Goal: Task Accomplishment & Management: Manage account settings

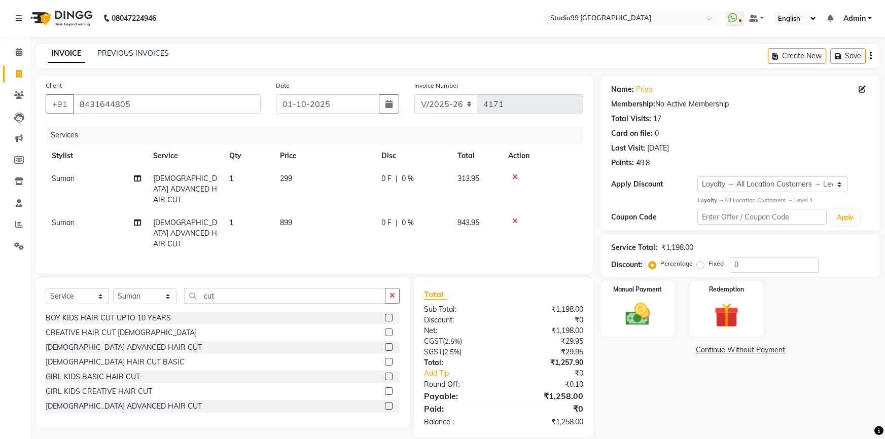
select select "6042"
select select "service"
select select "43530"
select select "1: Object"
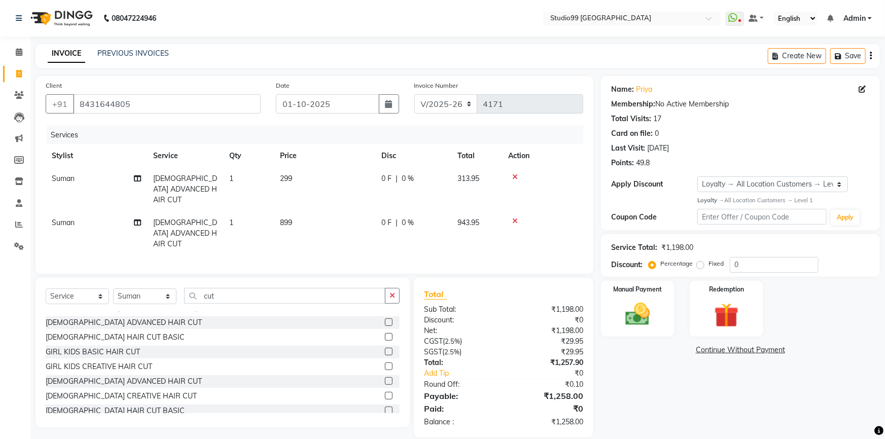
click at [675, 352] on link "Continue Without Payment" at bounding box center [740, 350] width 275 height 11
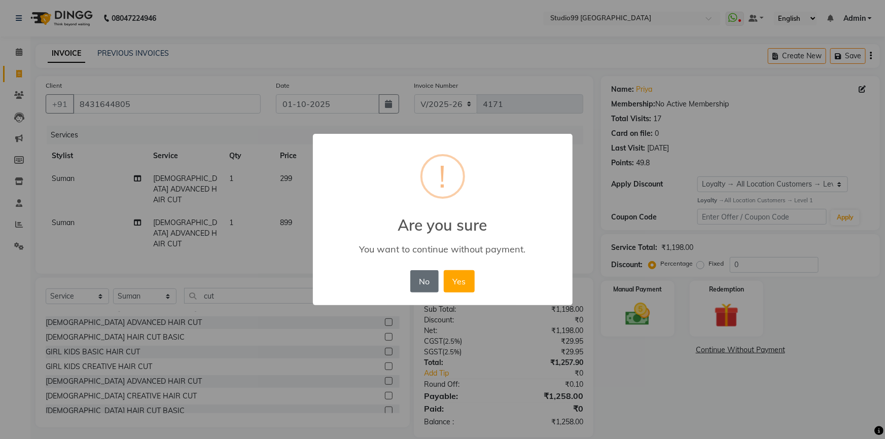
click at [423, 276] on button "No" at bounding box center [424, 281] width 28 height 22
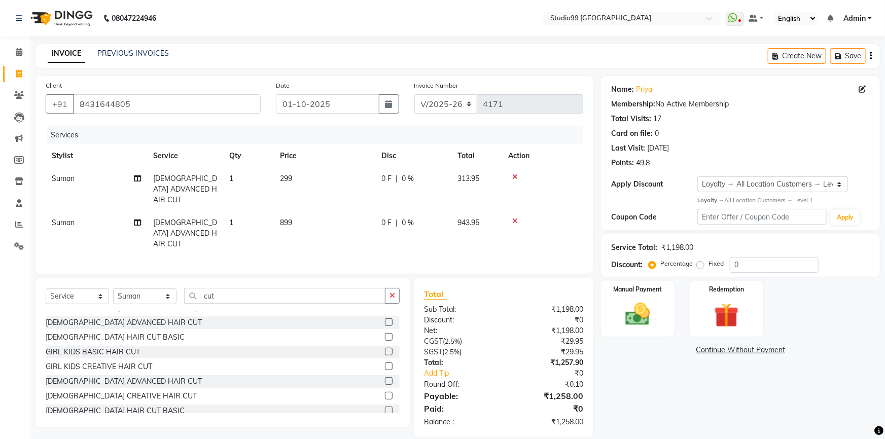
drag, startPoint x: 646, startPoint y: 428, endPoint x: 642, endPoint y: 449, distance: 21.7
click at [642, 439] on html "08047224946 Select Location × Studio99 [GEOGRAPHIC_DATA] WhatsApp Status ✕ Stat…" at bounding box center [442, 219] width 885 height 439
click at [659, 314] on div "Manual Payment" at bounding box center [638, 309] width 77 height 58
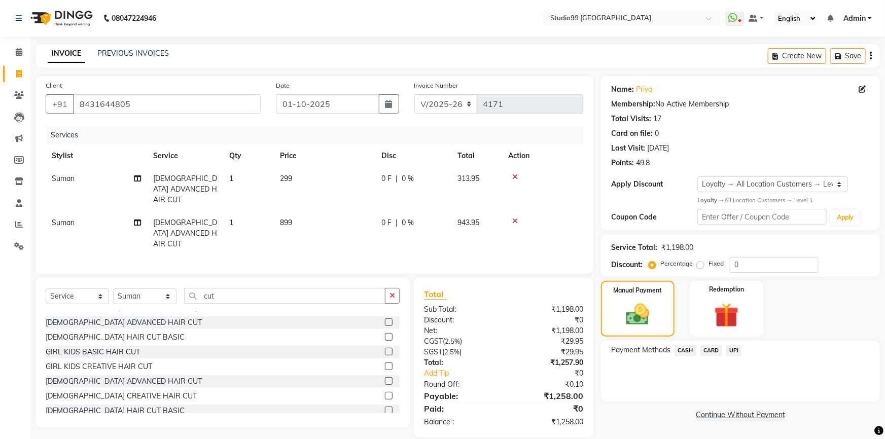
click at [734, 348] on span "UPI" at bounding box center [734, 351] width 16 height 12
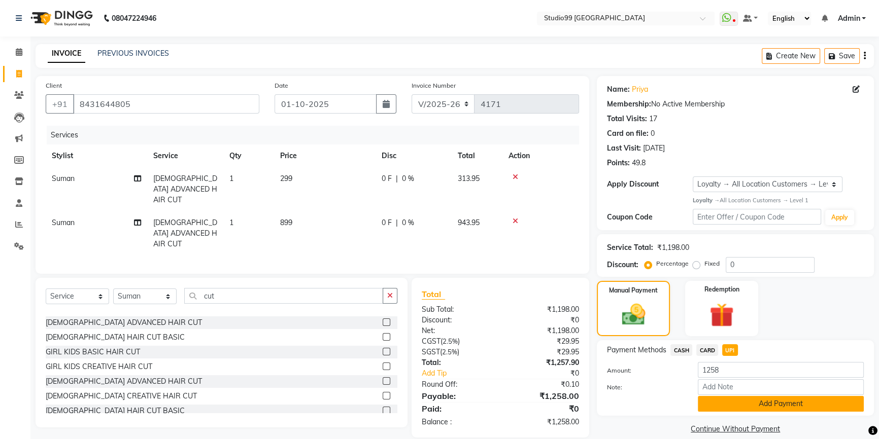
click at [737, 401] on button "Add Payment" at bounding box center [780, 404] width 166 height 16
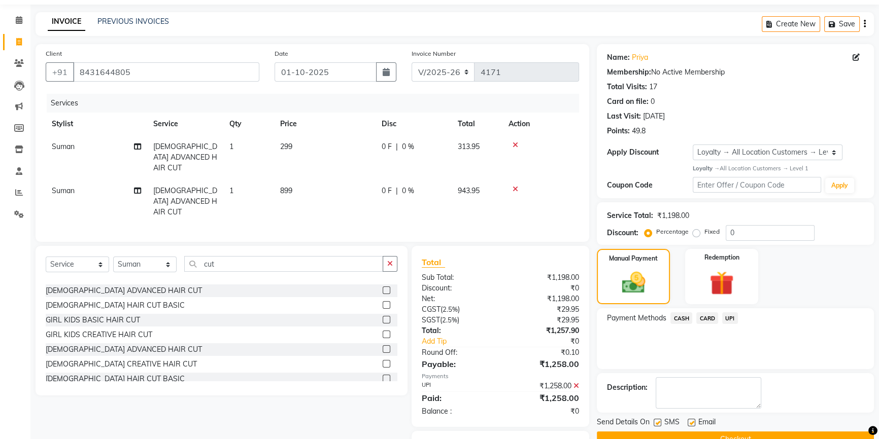
scroll to position [71, 0]
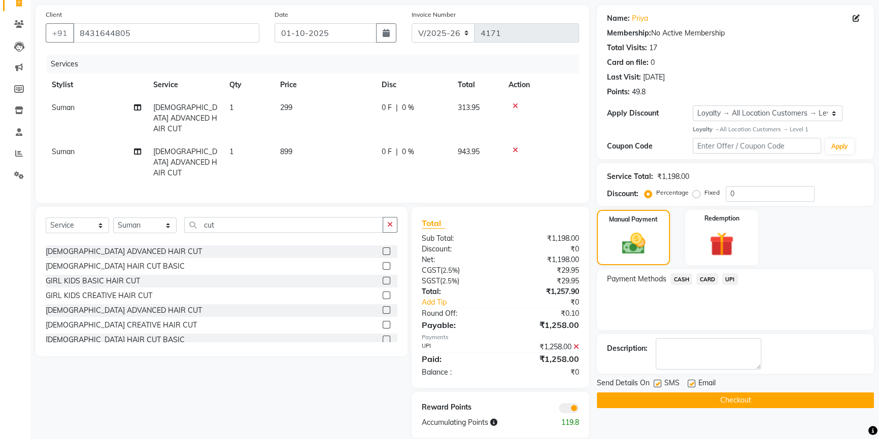
click at [76, 146] on td "Suman" at bounding box center [96, 162] width 101 height 44
select select "43530"
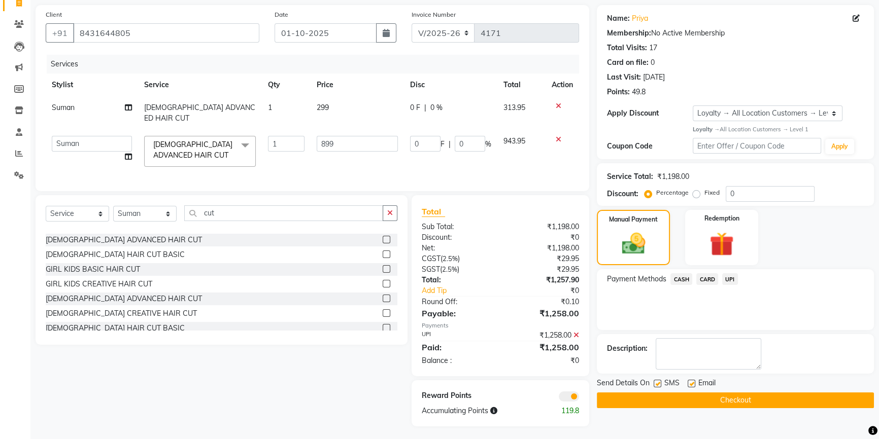
scroll to position [70, 0]
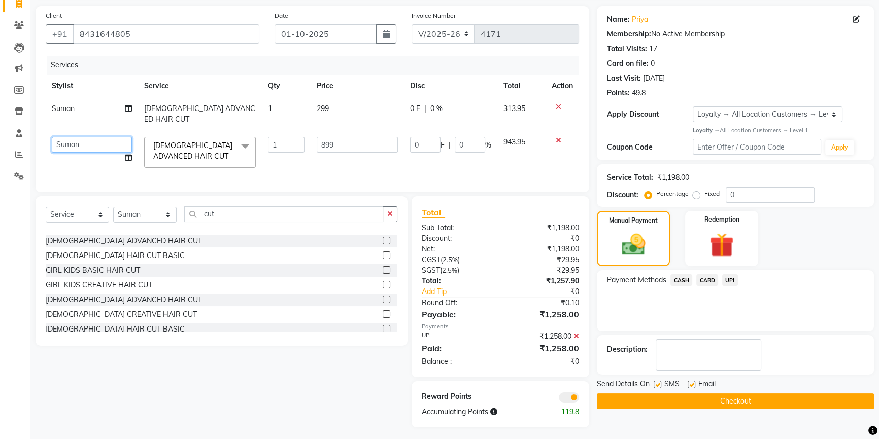
click at [81, 137] on select "Admin [PERSON_NAME] Gulshan MAHI [PERSON_NAME] PRIYA [PERSON_NAME] [PERSON_NAME…" at bounding box center [92, 145] width 80 height 16
select select "43363"
click at [673, 396] on button "Checkout" at bounding box center [734, 402] width 277 height 16
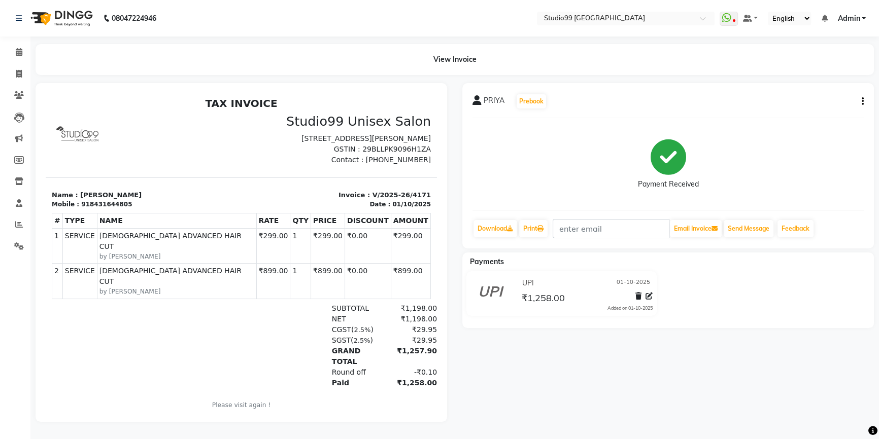
click at [22, 213] on li "Staff" at bounding box center [15, 204] width 30 height 22
click at [21, 219] on span at bounding box center [19, 225] width 18 height 12
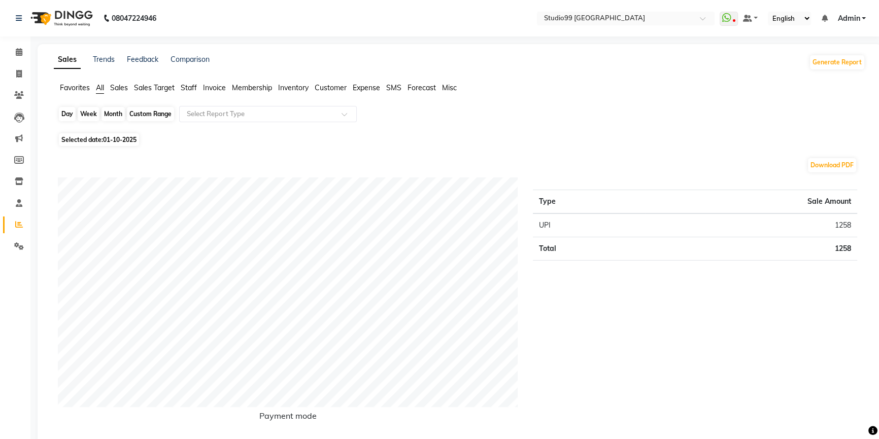
click at [61, 114] on div "Day" at bounding box center [67, 114] width 17 height 14
select select "10"
select select "2025"
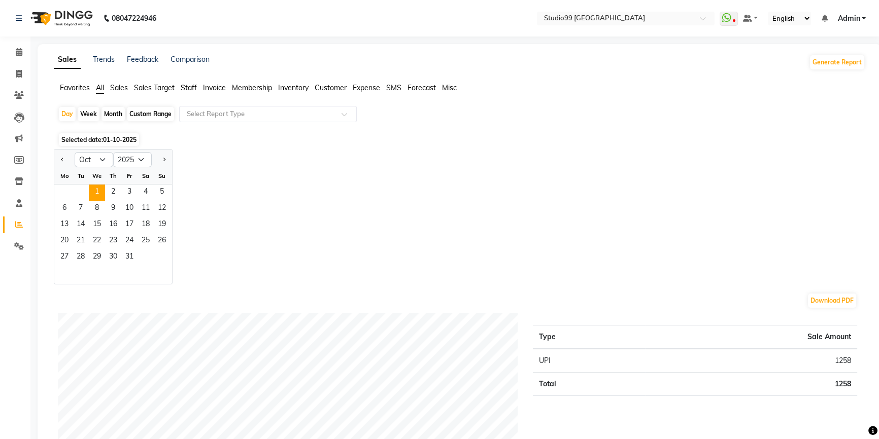
click at [107, 111] on div "Month" at bounding box center [112, 114] width 23 height 14
select select "10"
select select "2025"
click at [98, 187] on span "1" at bounding box center [97, 193] width 16 height 16
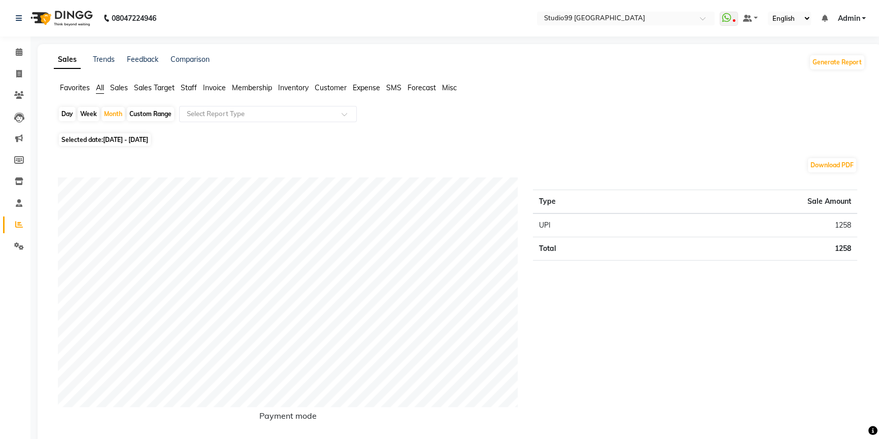
click at [186, 85] on span "Staff" at bounding box center [189, 87] width 16 height 9
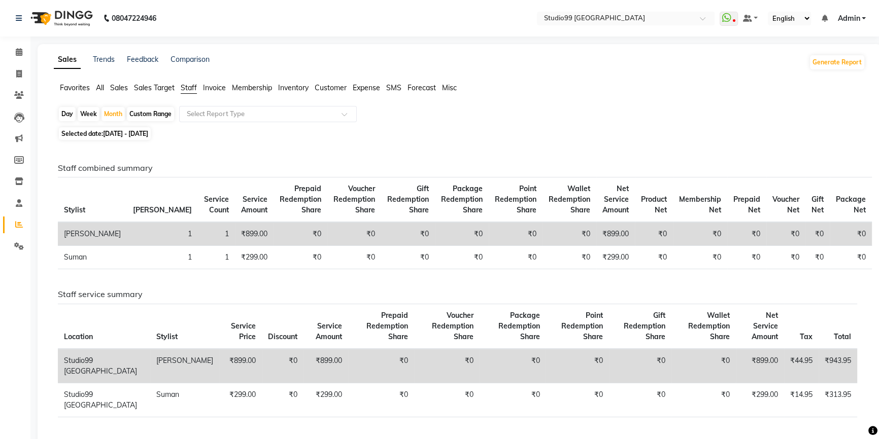
click at [111, 132] on span "[DATE] - [DATE]" at bounding box center [125, 134] width 45 height 8
select select "10"
select select "2025"
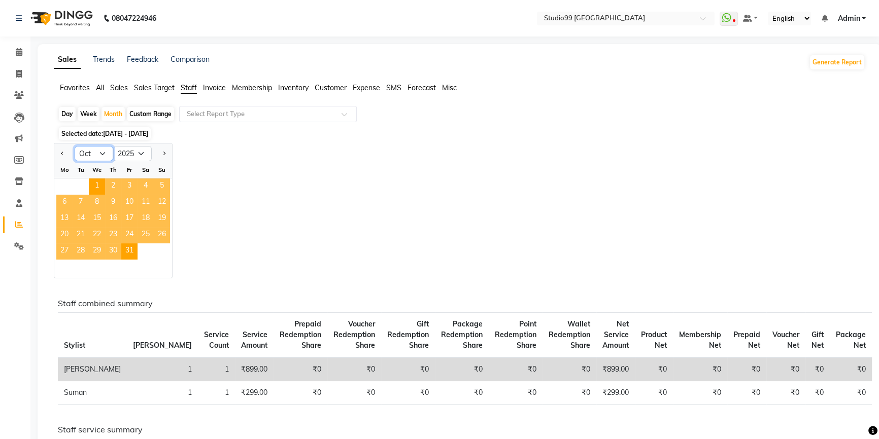
click at [99, 151] on select "Jan Feb Mar Apr May Jun [DATE] Aug Sep Oct Nov Dec" at bounding box center [94, 153] width 39 height 15
select select "9"
click at [75, 146] on select "Jan Feb Mar Apr May Jun [DATE] Aug Sep Oct Nov Dec" at bounding box center [94, 153] width 39 height 15
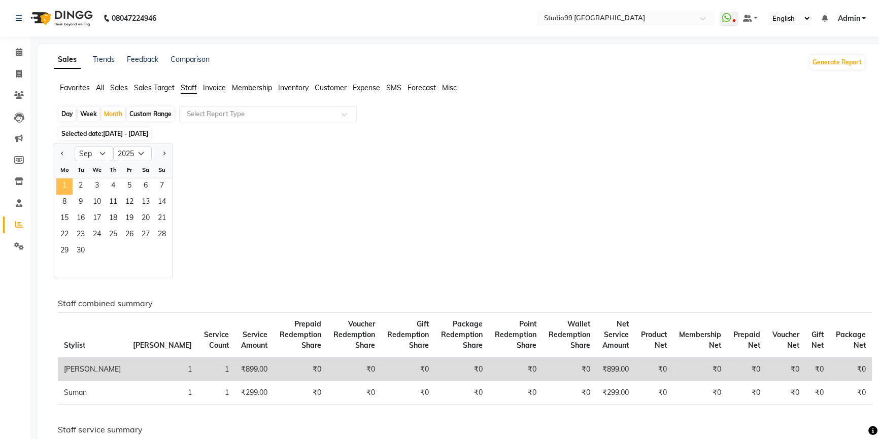
click at [60, 186] on span "1" at bounding box center [64, 187] width 16 height 16
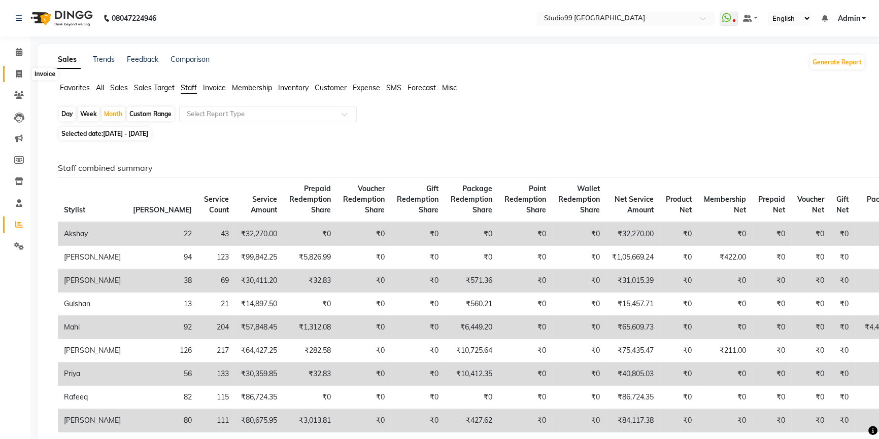
click at [23, 77] on span at bounding box center [19, 74] width 18 height 12
select select "6042"
select select "service"
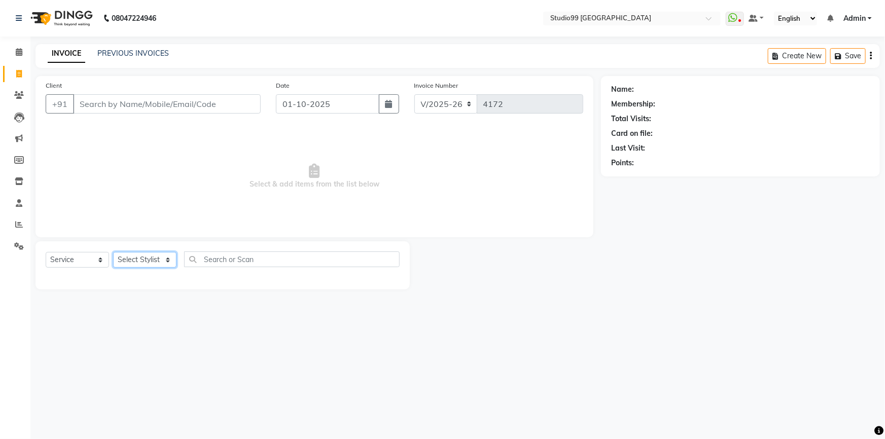
click at [147, 264] on select "Select Stylist Admin AKSHAY [PERSON_NAME] Gulshan MAHI [PERSON_NAME] PRIYA [PER…" at bounding box center [144, 260] width 63 height 16
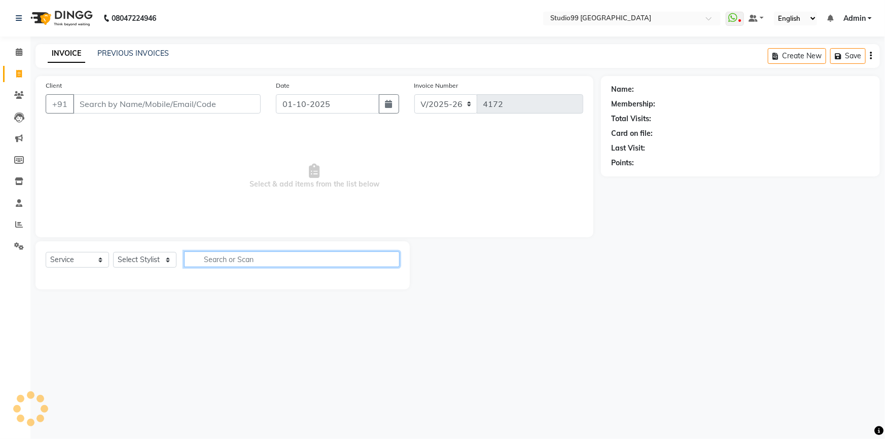
click at [246, 263] on input "text" at bounding box center [292, 260] width 216 height 16
type input "f"
click at [136, 55] on link "PREVIOUS INVOICES" at bounding box center [133, 53] width 72 height 9
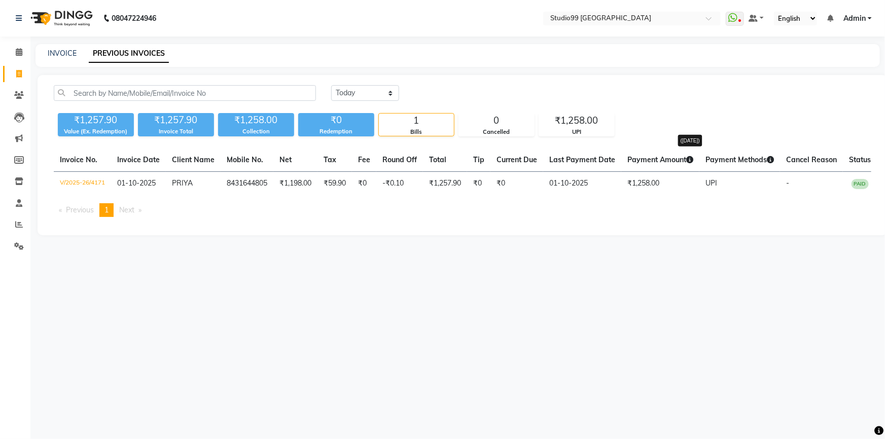
click at [693, 161] on icon at bounding box center [689, 159] width 7 height 7
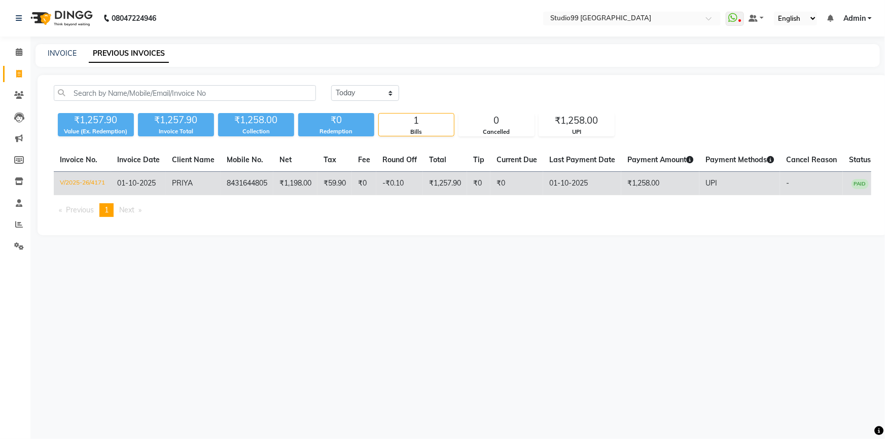
click at [263, 184] on td "8431644805" at bounding box center [247, 184] width 53 height 24
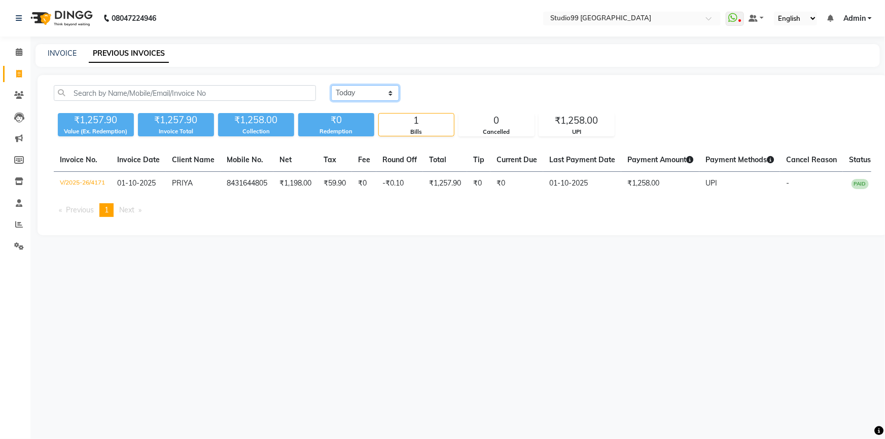
click at [390, 93] on select "[DATE] [DATE] Custom Range" at bounding box center [365, 93] width 68 height 16
select select "[DATE]"
click at [331, 85] on select "[DATE] [DATE] Custom Range" at bounding box center [365, 93] width 68 height 16
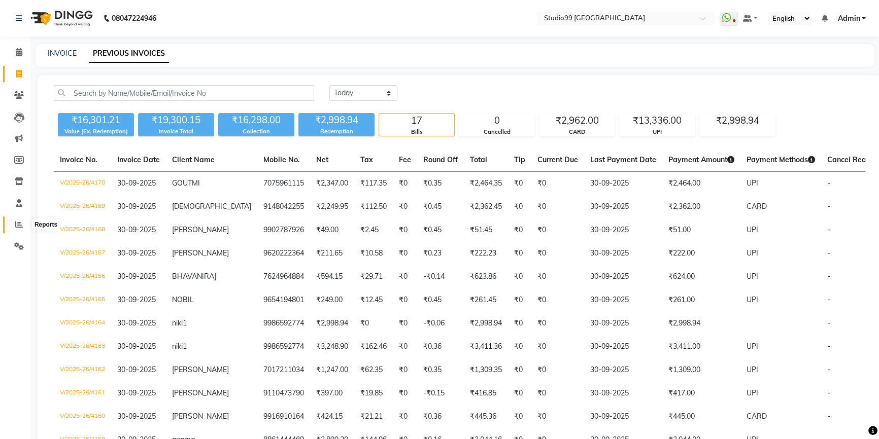
click at [16, 230] on span at bounding box center [19, 225] width 18 height 12
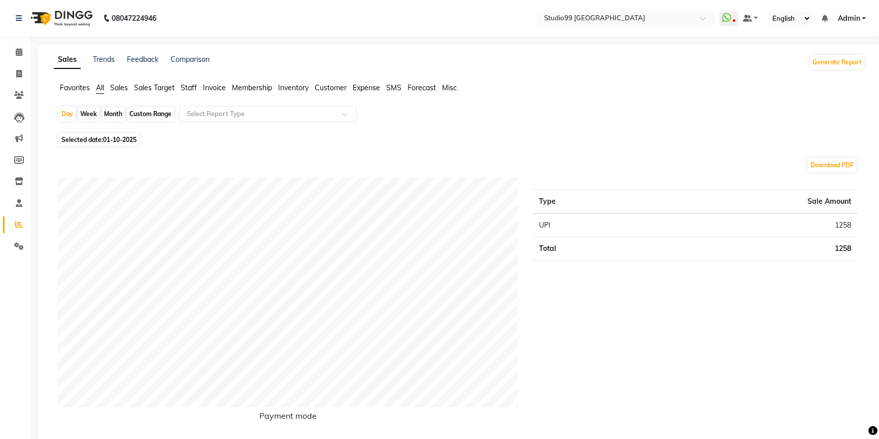
click at [96, 138] on span "Selected date: [DATE]" at bounding box center [99, 139] width 80 height 13
select select "10"
select select "2025"
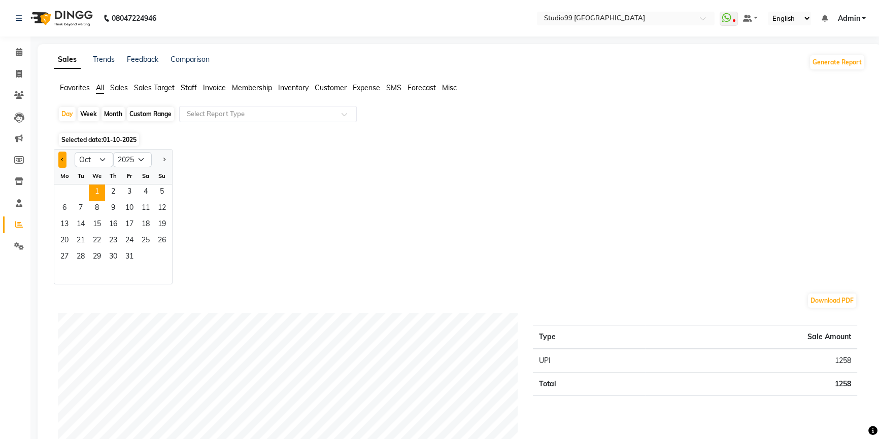
click at [60, 158] on button "Previous month" at bounding box center [62, 160] width 8 height 16
select select "9"
click at [82, 256] on span "30" at bounding box center [81, 258] width 16 height 16
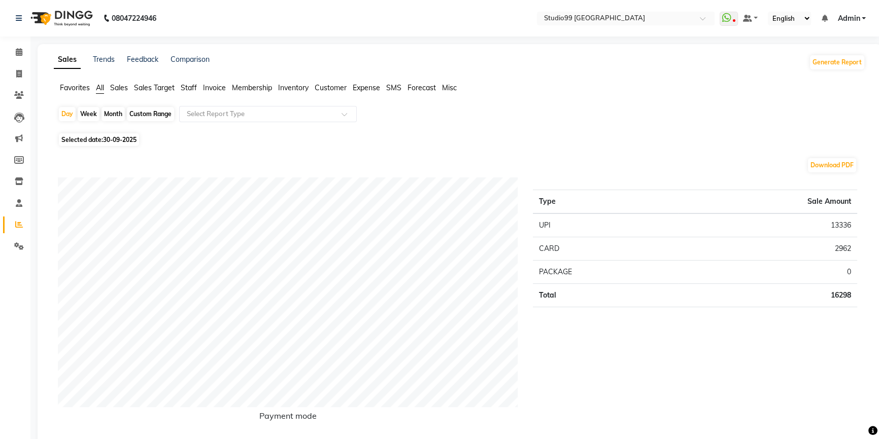
click at [93, 139] on span "Selected date: [DATE]" at bounding box center [99, 139] width 80 height 13
select select "9"
select select "2025"
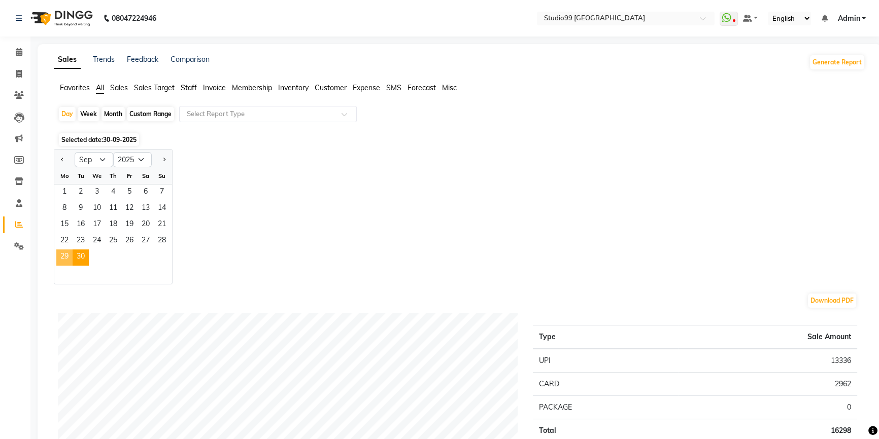
click at [67, 250] on span "29" at bounding box center [64, 258] width 16 height 16
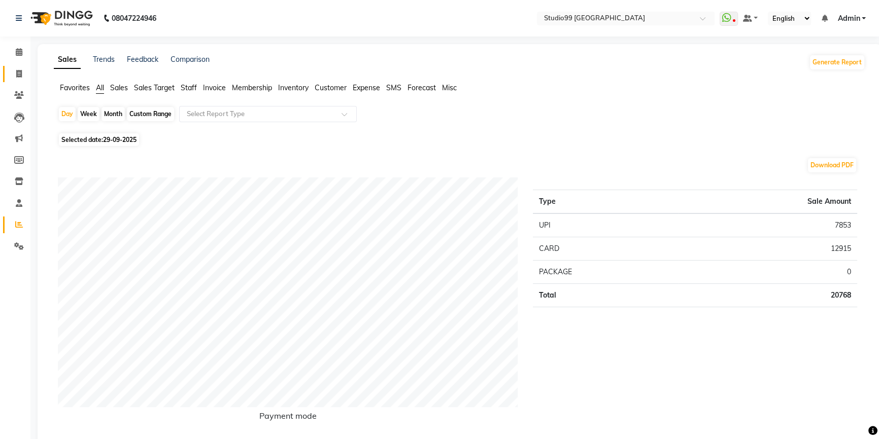
click at [12, 75] on span at bounding box center [19, 74] width 18 height 12
select select "6042"
select select "service"
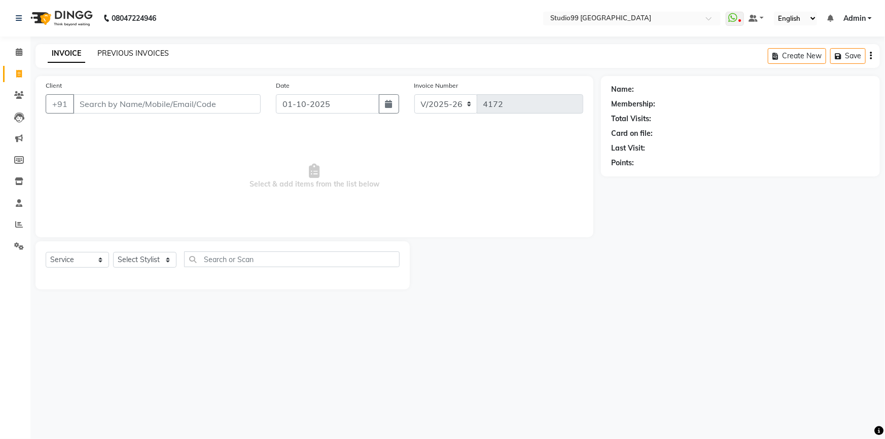
click at [136, 54] on link "PREVIOUS INVOICES" at bounding box center [133, 53] width 72 height 9
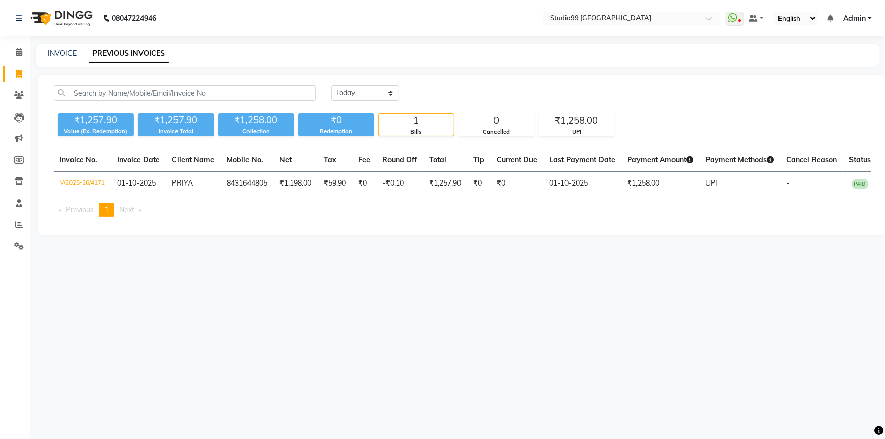
click at [360, 85] on div "[DATE] [DATE] Custom Range ₹1,257.90 Value (Ex. Redemption) ₹1,257.90 Invoice T…" at bounding box center [463, 155] width 850 height 160
click at [356, 95] on select "[DATE] [DATE] Custom Range" at bounding box center [365, 93] width 68 height 16
select select "[DATE]"
click at [331, 85] on select "[DATE] [DATE] Custom Range" at bounding box center [365, 93] width 68 height 16
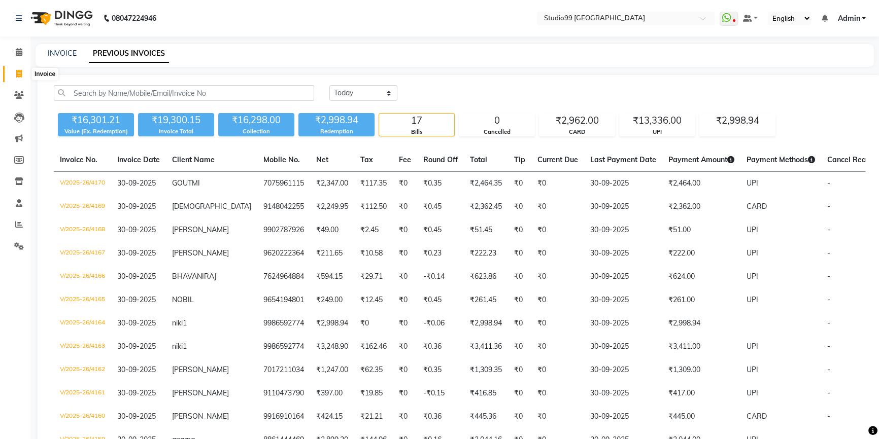
click at [16, 76] on icon at bounding box center [19, 74] width 6 height 8
select select "service"
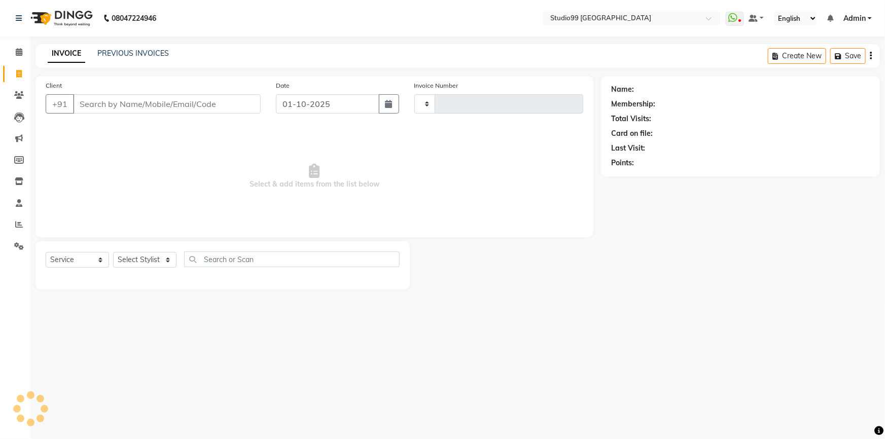
type input "4172"
select select "6042"
click at [125, 53] on link "PREVIOUS INVOICES" at bounding box center [133, 53] width 72 height 9
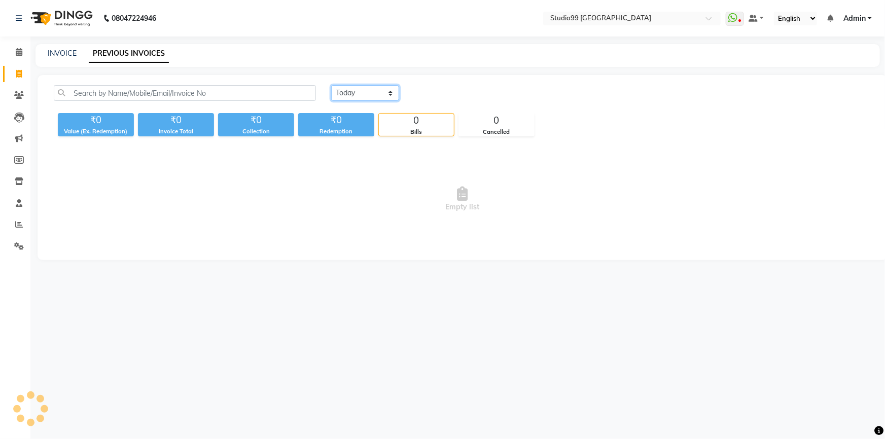
click at [373, 96] on select "[DATE] [DATE] Custom Range" at bounding box center [365, 93] width 68 height 16
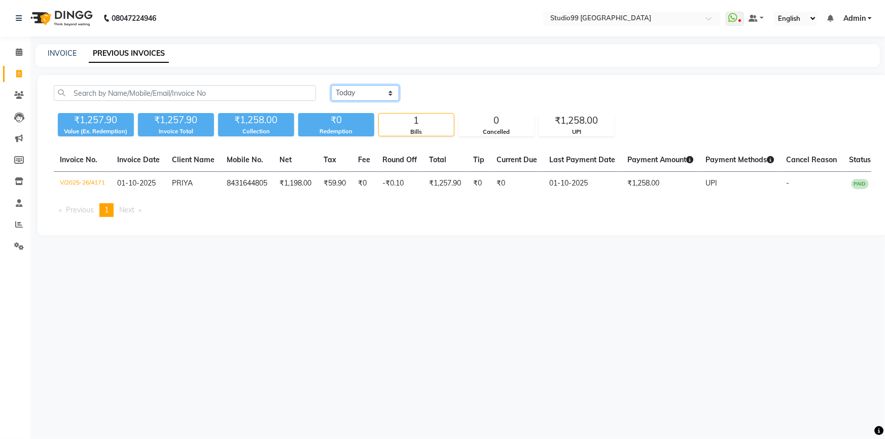
select select "range"
click at [331, 85] on select "[DATE] [DATE] Custom Range" at bounding box center [365, 93] width 68 height 16
click at [454, 93] on input "01-10-2025" at bounding box center [447, 93] width 71 height 14
select select "10"
select select "2025"
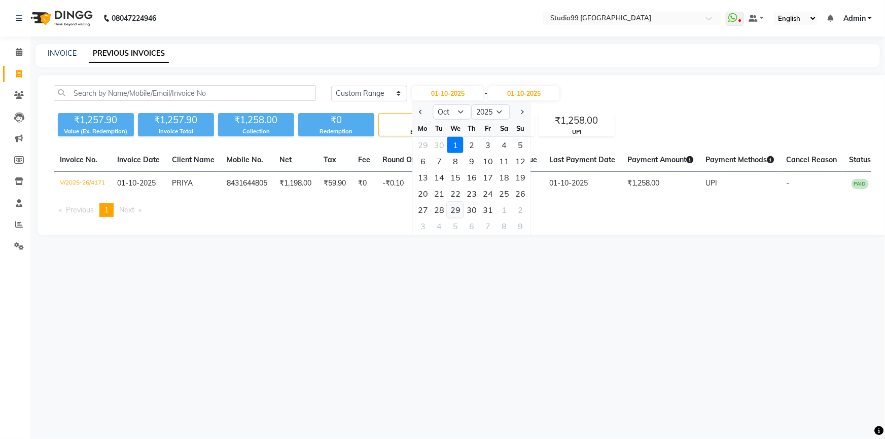
click at [452, 212] on div "29" at bounding box center [455, 210] width 16 height 16
type input "[DATE]"
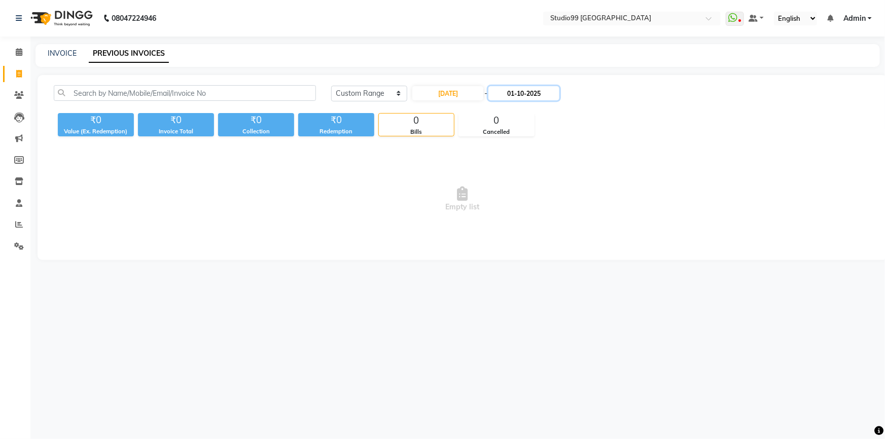
drag, startPoint x: 533, startPoint y: 93, endPoint x: 529, endPoint y: 97, distance: 6.1
click at [533, 93] on input "01-10-2025" at bounding box center [523, 93] width 71 height 14
click at [534, 209] on div "29" at bounding box center [534, 210] width 16 height 16
type input "[DATE]"
click at [475, 92] on input "[DATE]" at bounding box center [447, 93] width 71 height 14
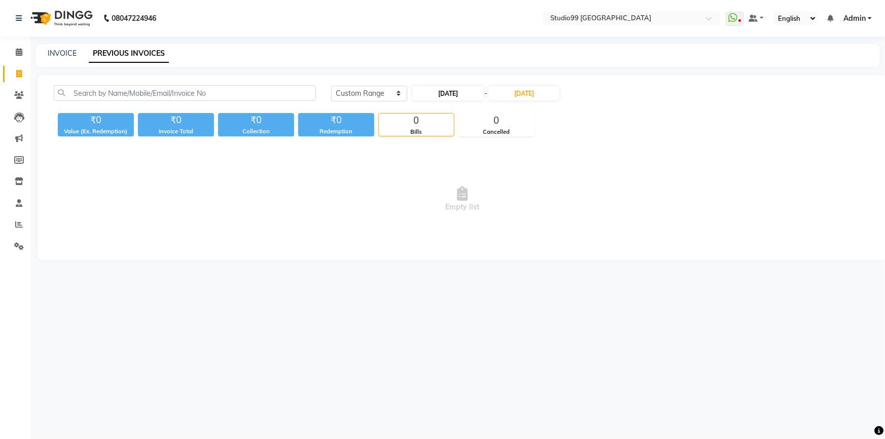
select select "10"
select select "2025"
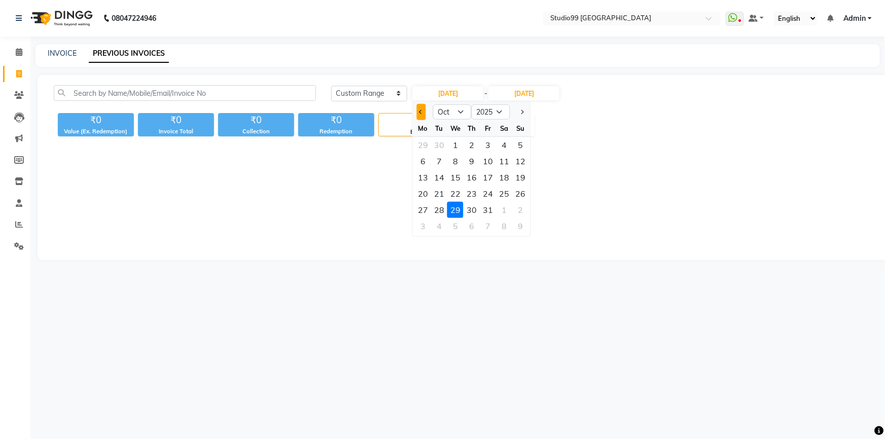
click at [419, 110] on button "Previous month" at bounding box center [421, 112] width 9 height 16
select select "9"
click at [424, 211] on div "29" at bounding box center [423, 210] width 16 height 16
type input "29-09-2025"
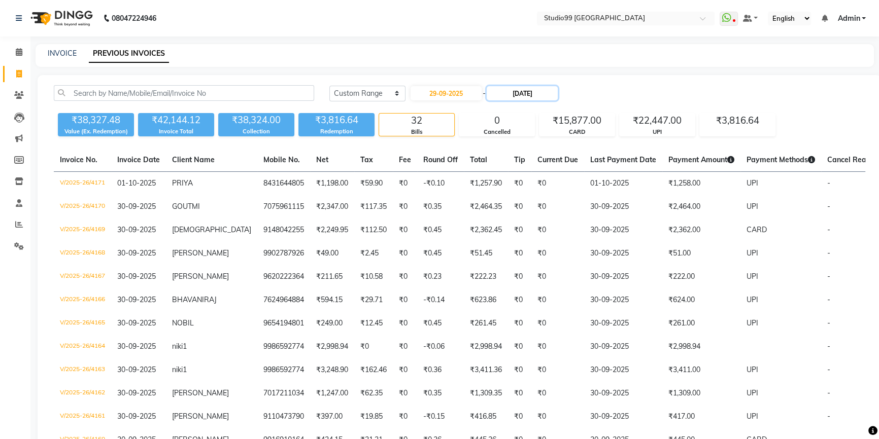
click at [540, 91] on input "[DATE]" at bounding box center [521, 93] width 71 height 14
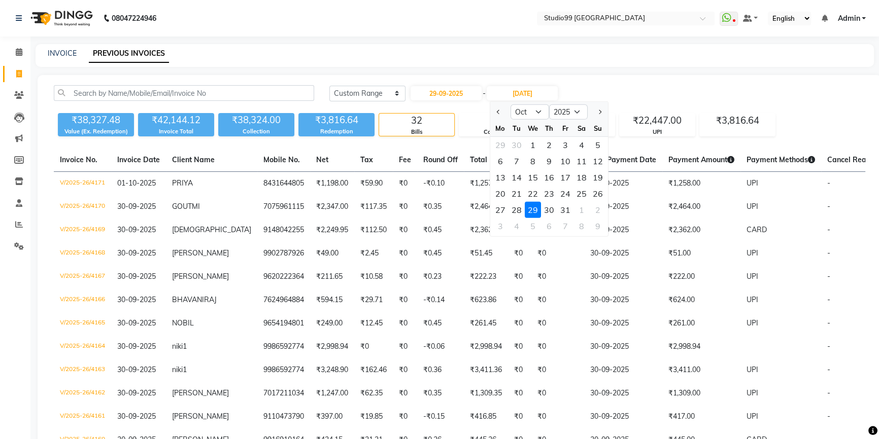
click at [494, 111] on button "Previous month" at bounding box center [498, 112] width 9 height 16
select select "9"
click at [500, 212] on div "29" at bounding box center [500, 210] width 16 height 16
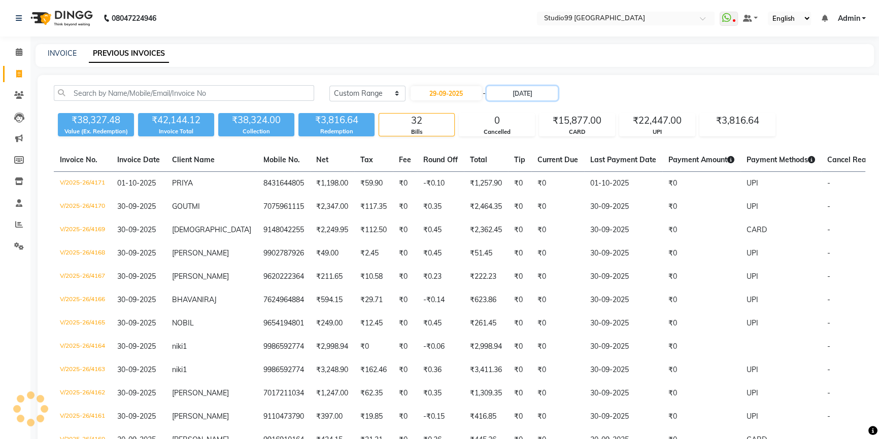
type input "29-09-2025"
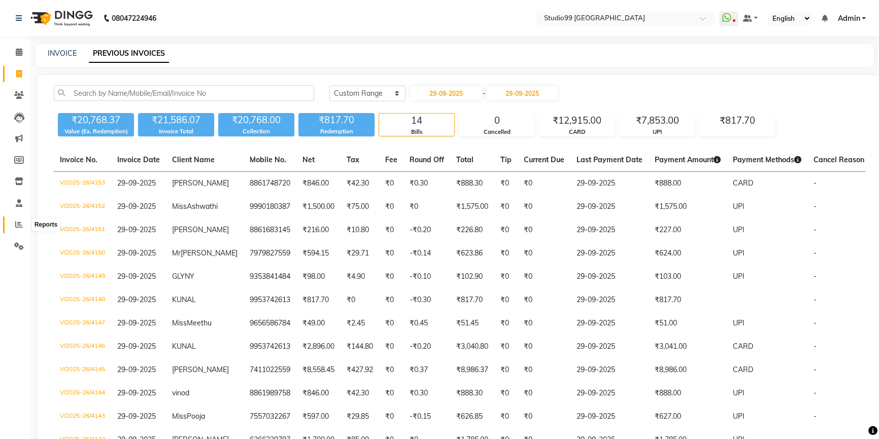
click at [18, 226] on icon at bounding box center [19, 225] width 8 height 8
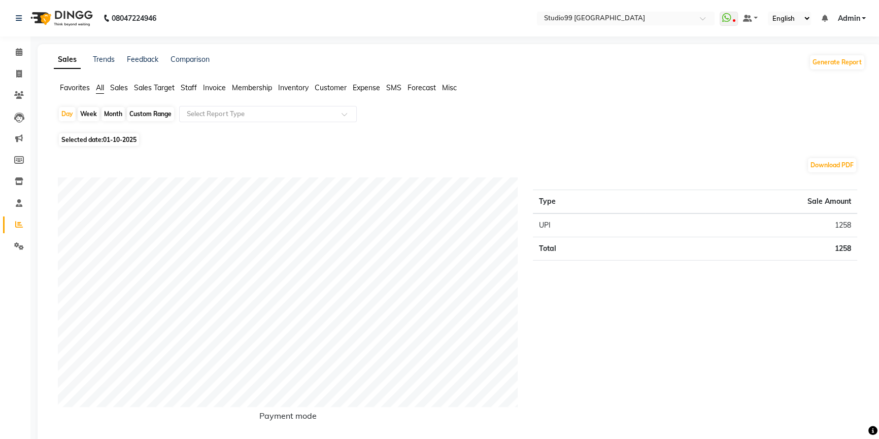
click at [115, 140] on span "01-10-2025" at bounding box center [119, 140] width 33 height 8
select select "10"
select select "2025"
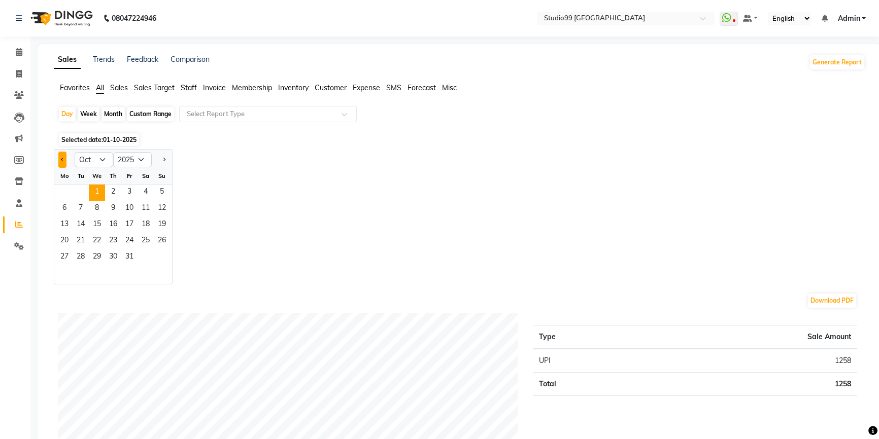
click at [59, 161] on button "Previous month" at bounding box center [62, 160] width 8 height 16
select select "9"
click at [64, 257] on span "29" at bounding box center [64, 258] width 16 height 16
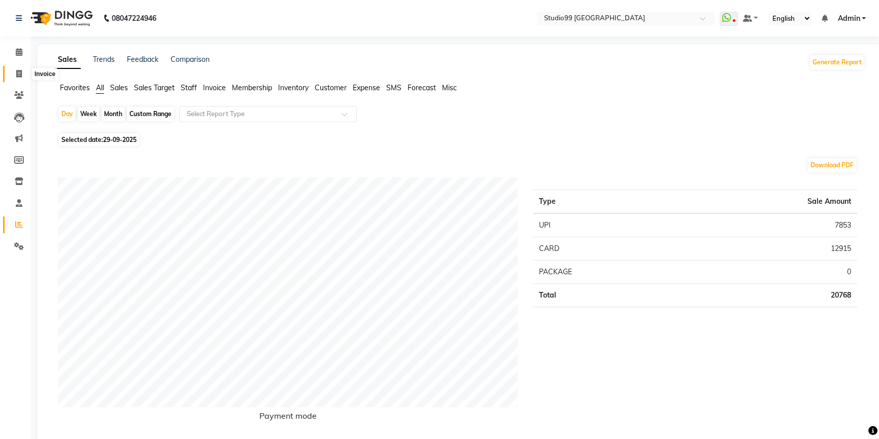
click at [19, 73] on icon at bounding box center [19, 74] width 6 height 8
select select "service"
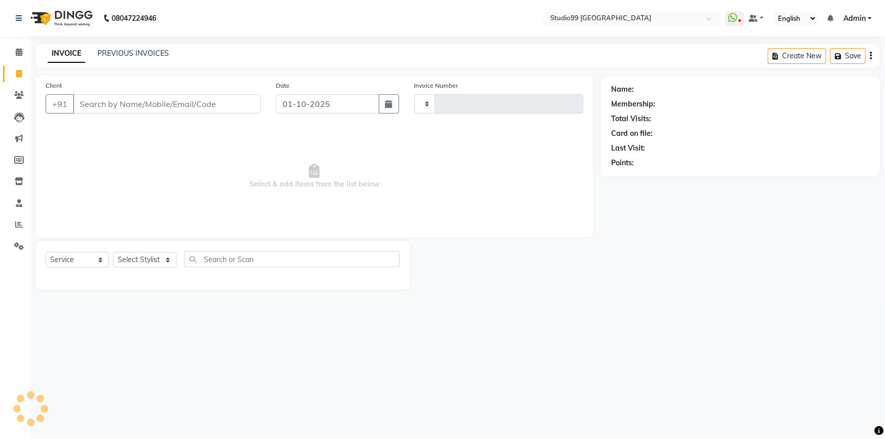
type input "4172"
select select "6042"
click at [152, 52] on link "PREVIOUS INVOICES" at bounding box center [133, 53] width 72 height 9
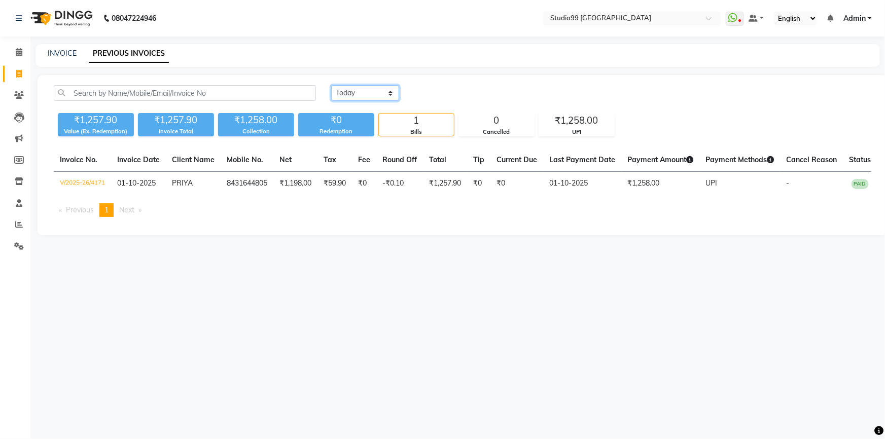
click at [395, 94] on select "[DATE] [DATE] Custom Range" at bounding box center [365, 93] width 68 height 16
select select "range"
click at [331, 85] on select "[DATE] [DATE] Custom Range" at bounding box center [365, 93] width 68 height 16
click at [431, 96] on input "01-10-2025" at bounding box center [447, 93] width 71 height 14
select select "10"
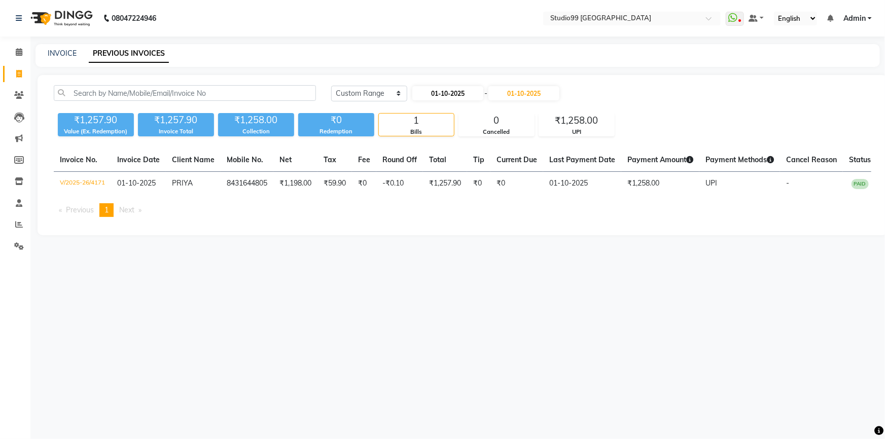
select select "2025"
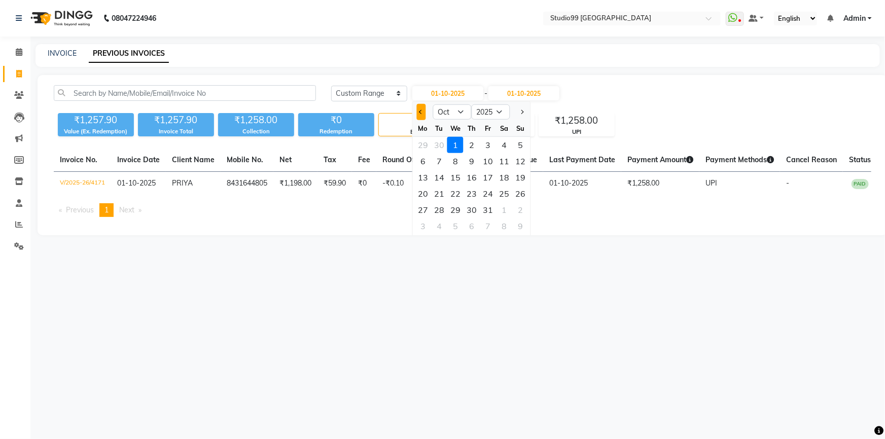
click at [419, 114] on button "Previous month" at bounding box center [421, 112] width 9 height 16
select select "9"
click at [422, 208] on div "29" at bounding box center [423, 210] width 16 height 16
type input "29-09-2025"
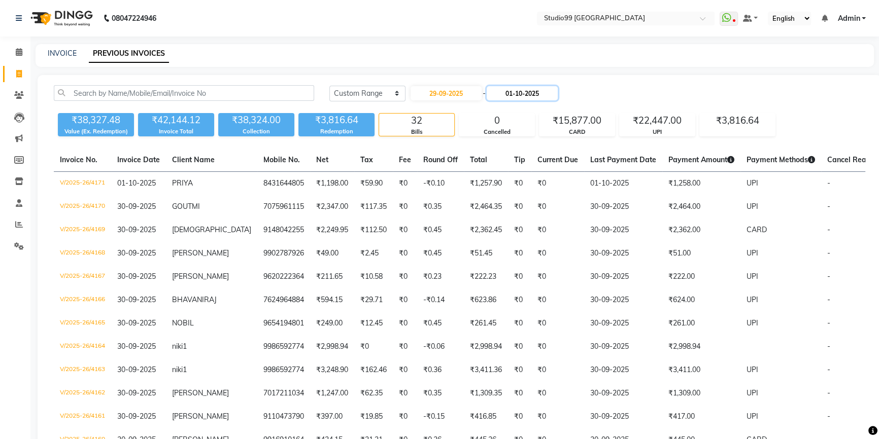
click at [535, 89] on input "01-10-2025" at bounding box center [521, 93] width 71 height 14
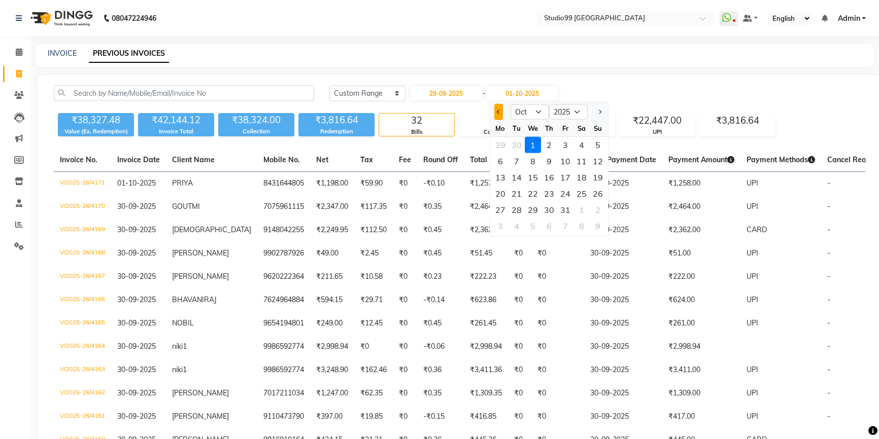
click at [497, 115] on button "Previous month" at bounding box center [498, 112] width 9 height 16
select select "9"
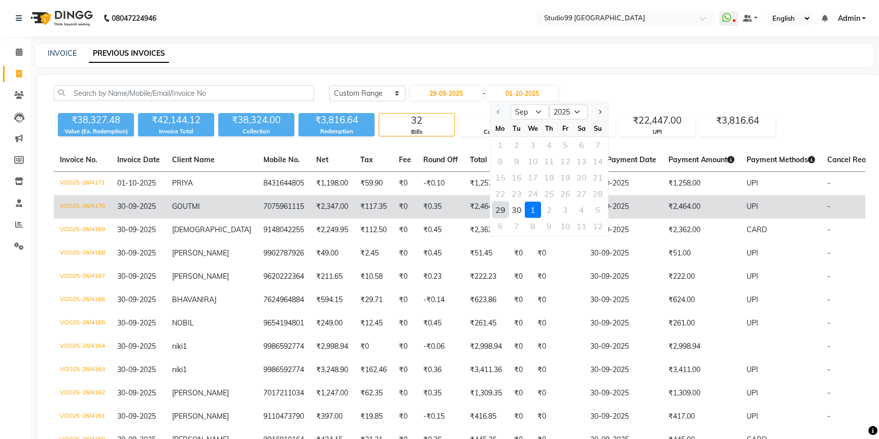
drag, startPoint x: 499, startPoint y: 207, endPoint x: 515, endPoint y: 213, distance: 17.6
click at [500, 207] on div "29" at bounding box center [500, 210] width 16 height 16
type input "29-09-2025"
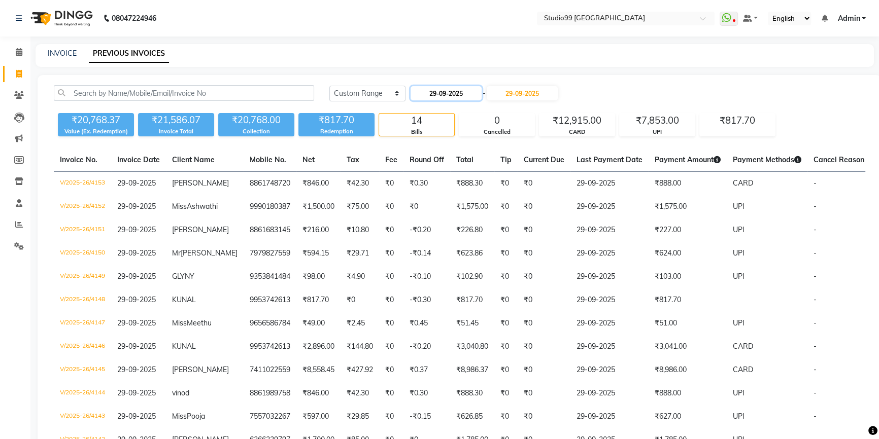
click at [469, 95] on input "29-09-2025" at bounding box center [445, 93] width 71 height 14
select select "9"
select select "2025"
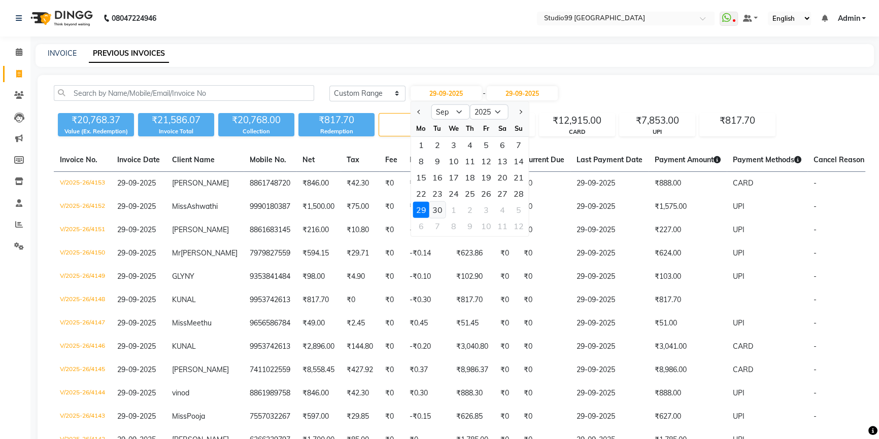
click at [441, 210] on div "30" at bounding box center [437, 210] width 16 height 16
type input "30-09-2025"
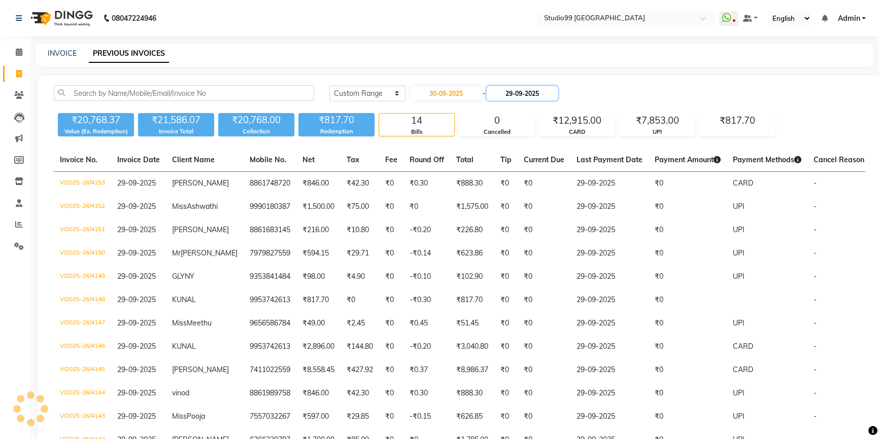
click at [517, 91] on input "29-09-2025" at bounding box center [521, 93] width 71 height 14
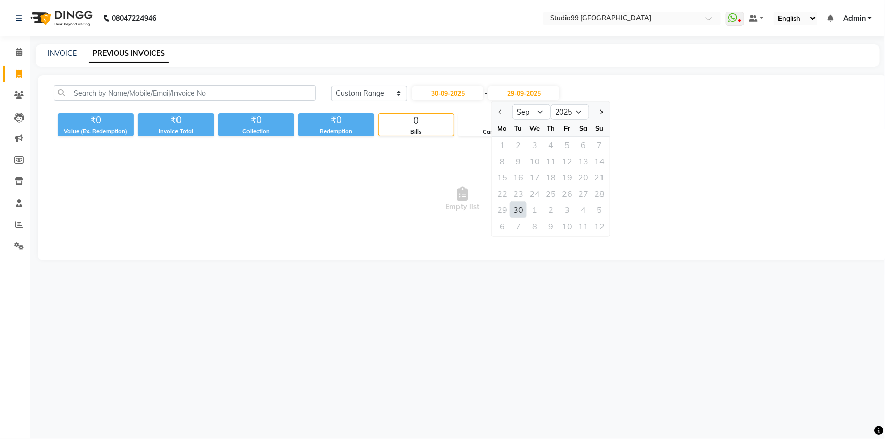
click at [515, 211] on div "30" at bounding box center [518, 210] width 16 height 16
type input "30-09-2025"
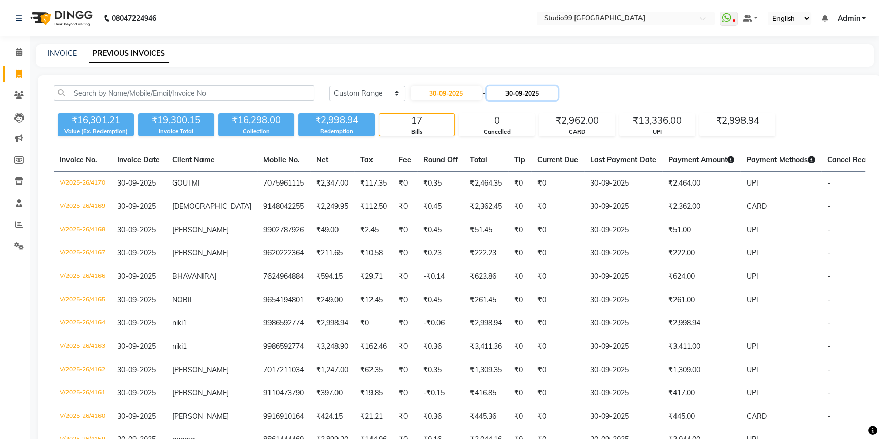
click at [511, 91] on input "30-09-2025" at bounding box center [521, 93] width 71 height 14
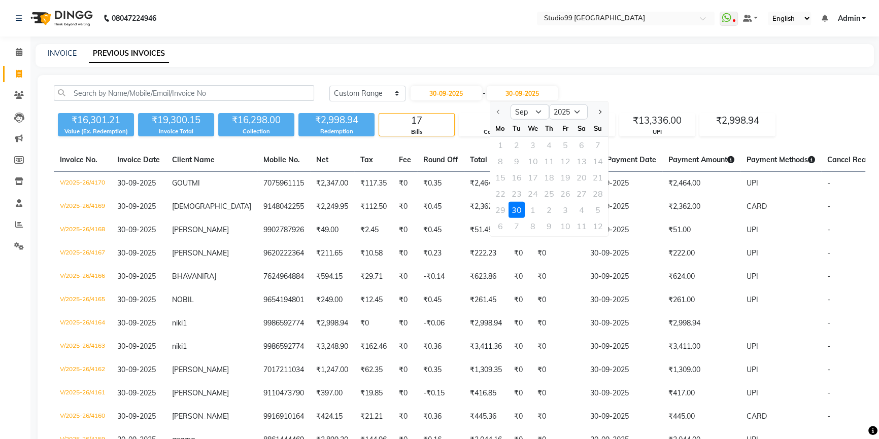
click at [515, 214] on div "30" at bounding box center [516, 210] width 16 height 16
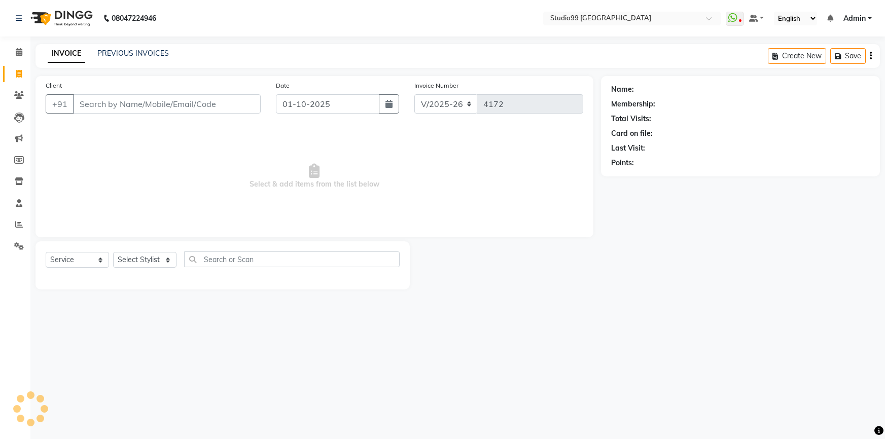
select select "6042"
select select "service"
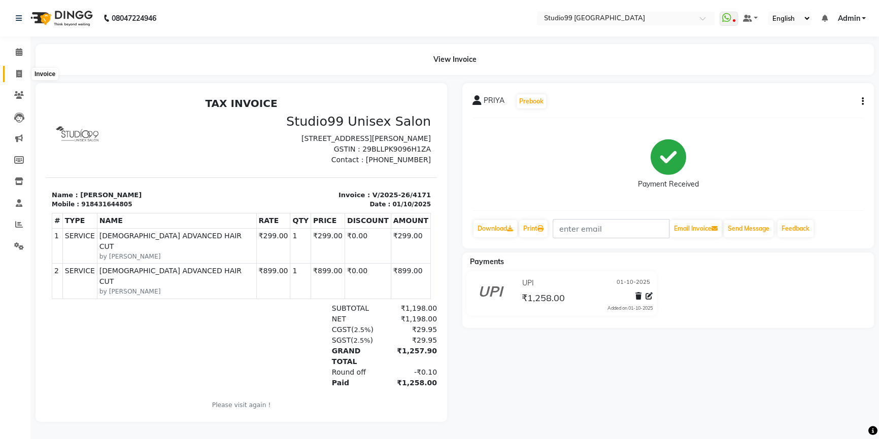
click at [23, 76] on span at bounding box center [19, 74] width 18 height 12
select select "6042"
select select "service"
